Goal: Transaction & Acquisition: Subscribe to service/newsletter

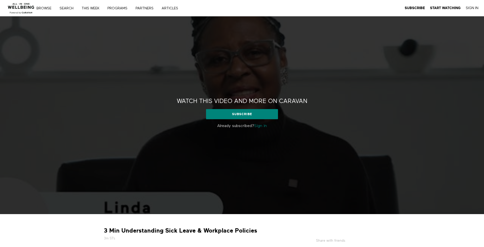
click at [264, 127] on link "Sign in" at bounding box center [260, 126] width 13 height 4
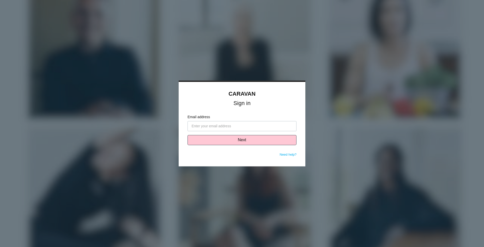
click at [249, 124] on input "Email address" at bounding box center [242, 126] width 109 height 10
type input "[EMAIL_ADDRESS][DOMAIN_NAME]"
click at [227, 139] on button "Next" at bounding box center [242, 140] width 109 height 10
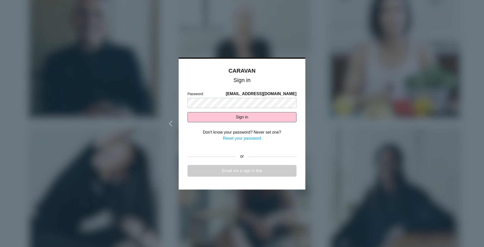
click at [239, 174] on link "Email me a sign in link" at bounding box center [242, 171] width 109 height 12
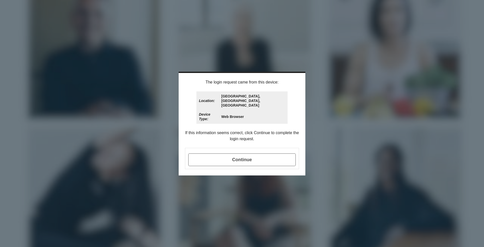
click at [243, 154] on span "Continue" at bounding box center [241, 160] width 107 height 13
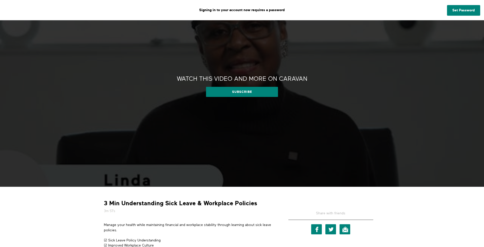
scroll to position [26, 0]
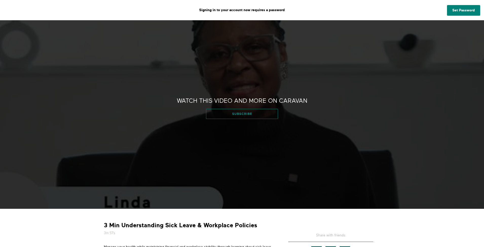
click at [245, 116] on link "Subscribe" at bounding box center [242, 114] width 72 height 10
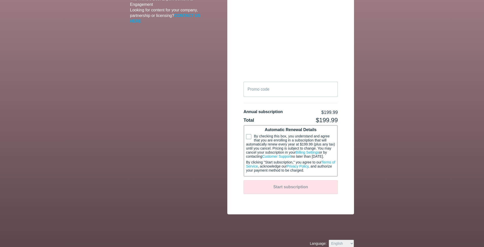
scroll to position [139, 0]
